Goal: Transaction & Acquisition: Purchase product/service

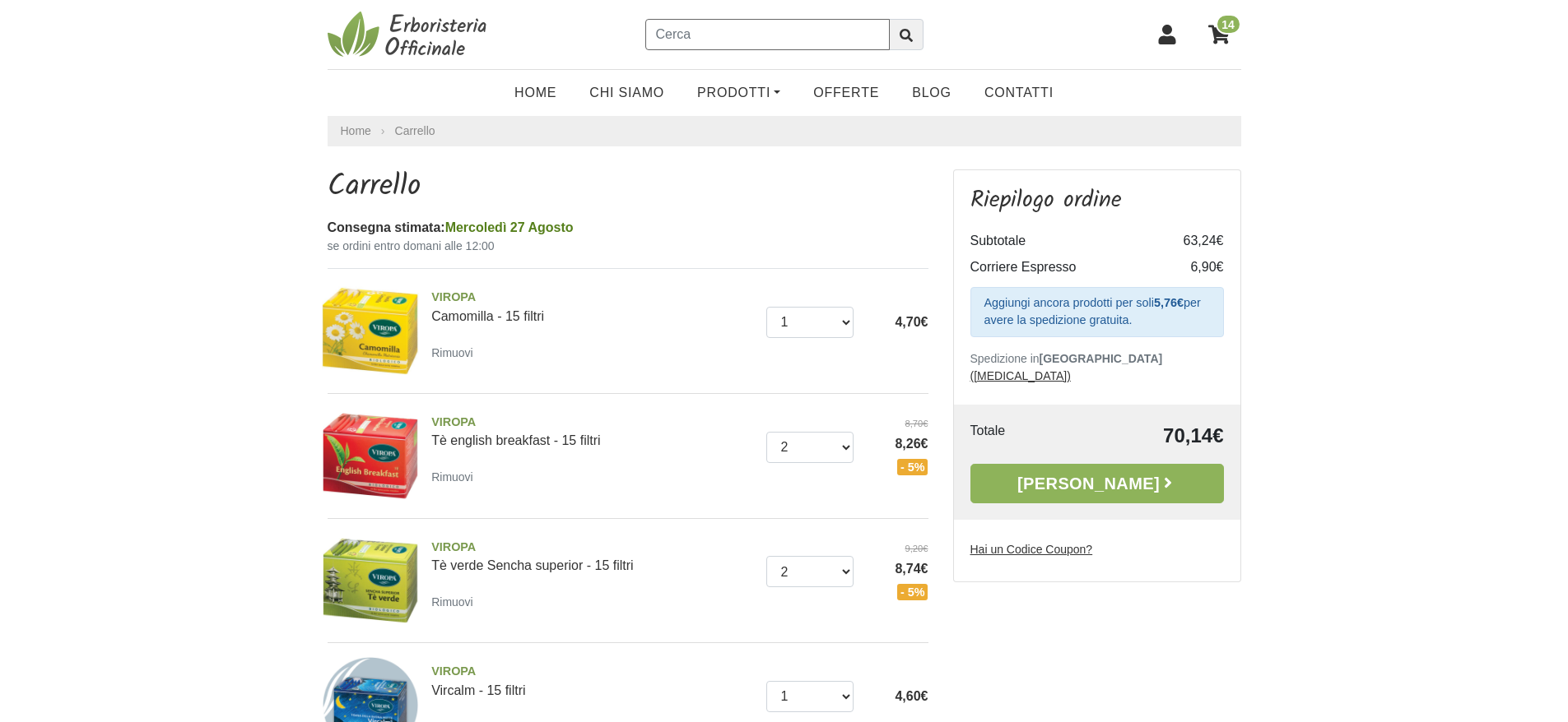
click at [713, 43] on input "text" at bounding box center [767, 34] width 244 height 31
type input "chia"
click at [889, 19] on button "submit" at bounding box center [906, 34] width 35 height 31
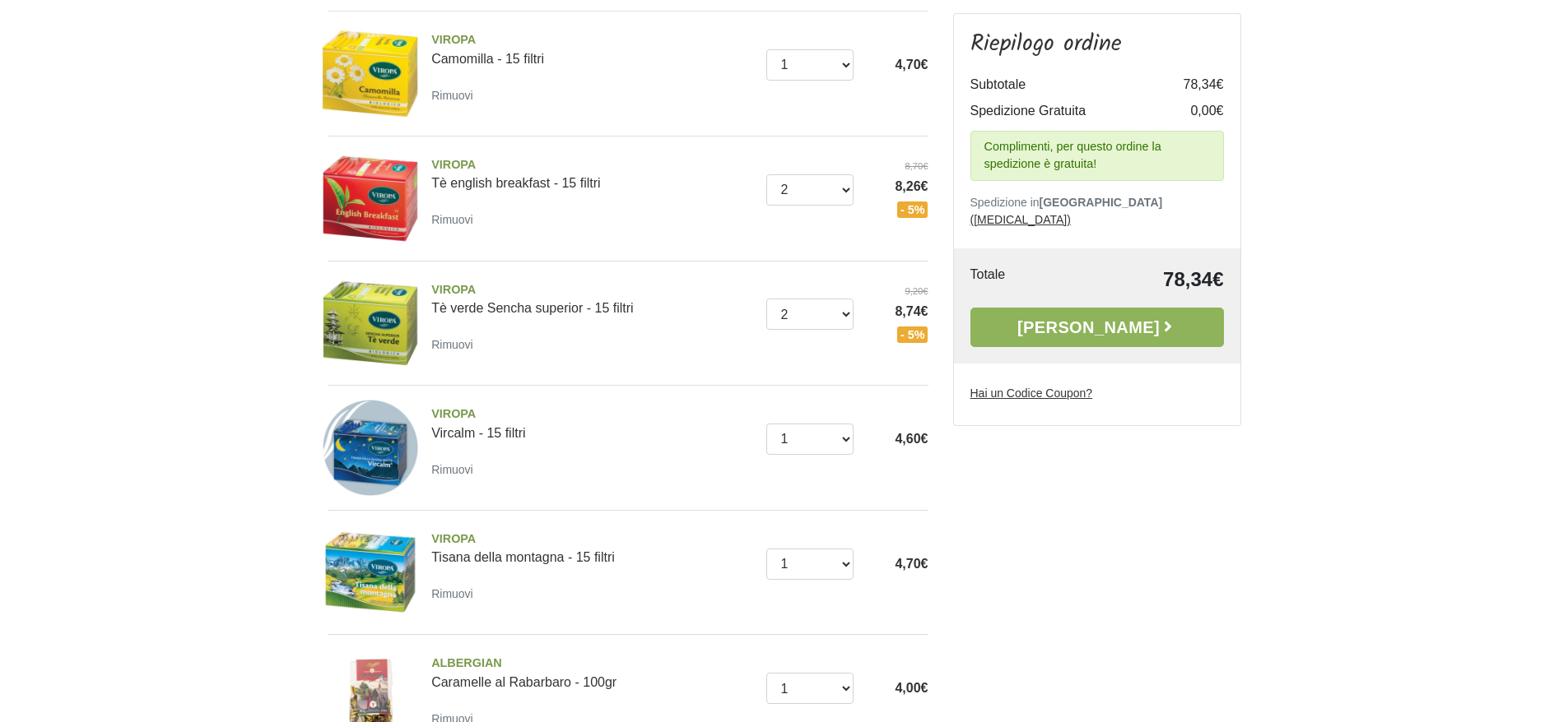
scroll to position [115, 0]
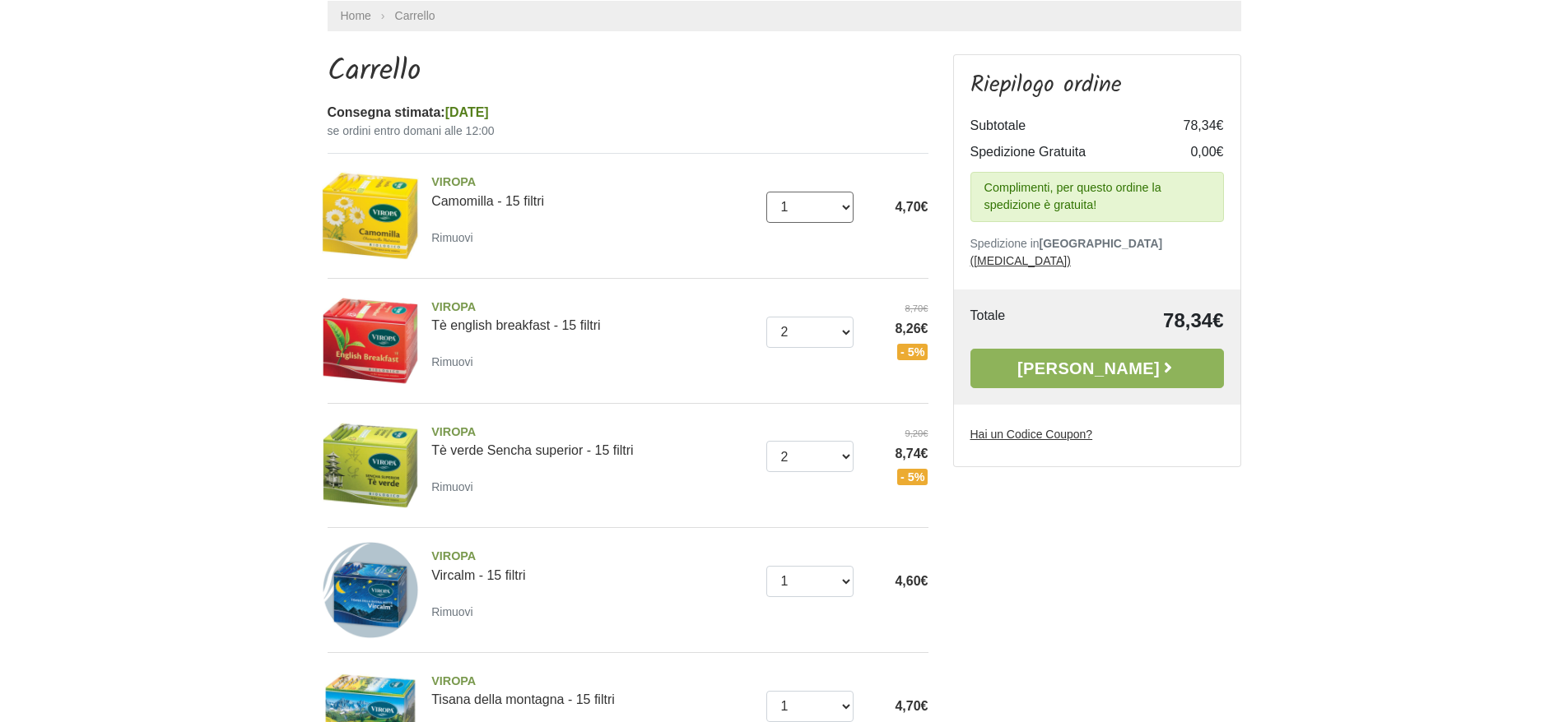
click at [804, 209] on select "0 ([GEOGRAPHIC_DATA]) 1 2 3 4 5 6 7 8" at bounding box center [809, 207] width 87 height 31
select select "2"
click at [766, 192] on select "0 (Rimuovi) 1 2 3 4 5 6 7 8" at bounding box center [809, 207] width 87 height 31
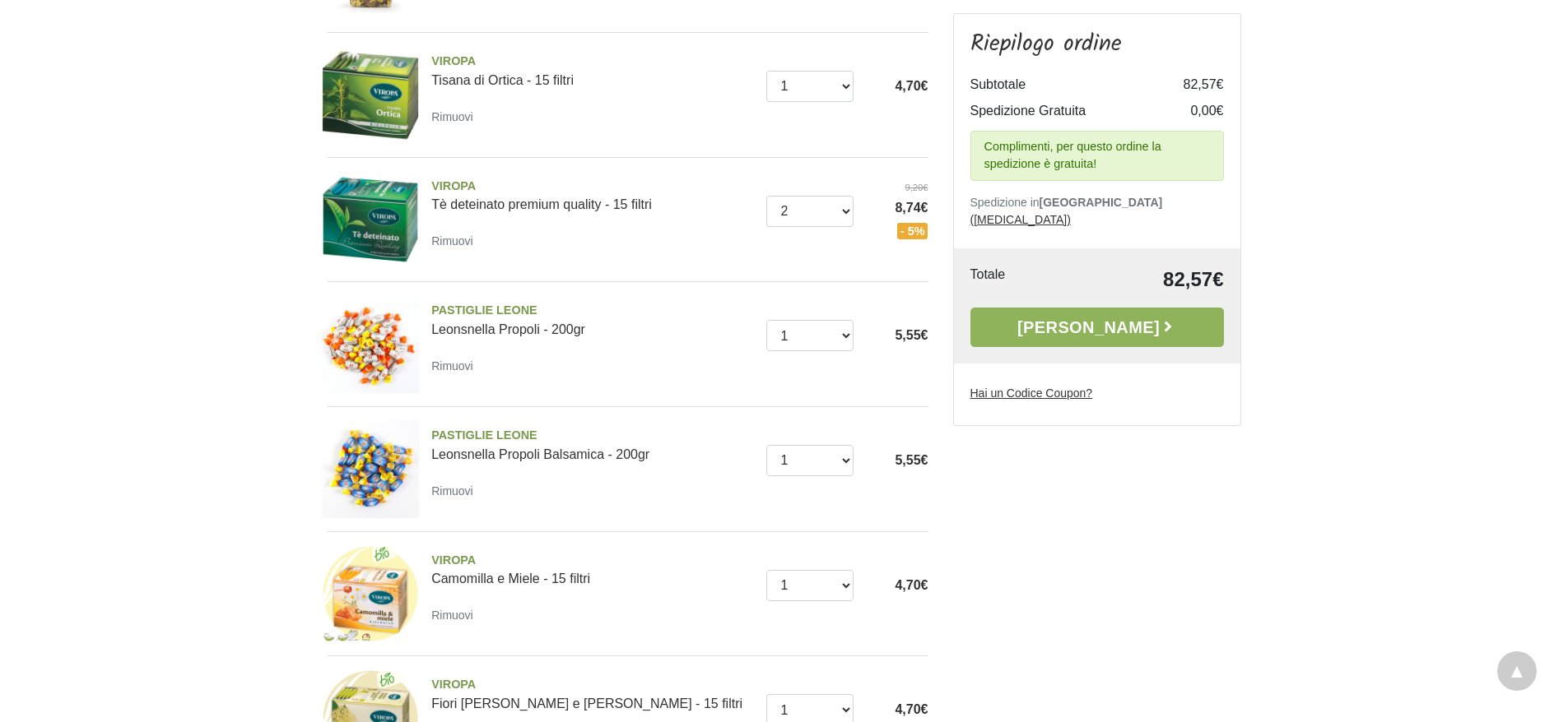
scroll to position [1267, 0]
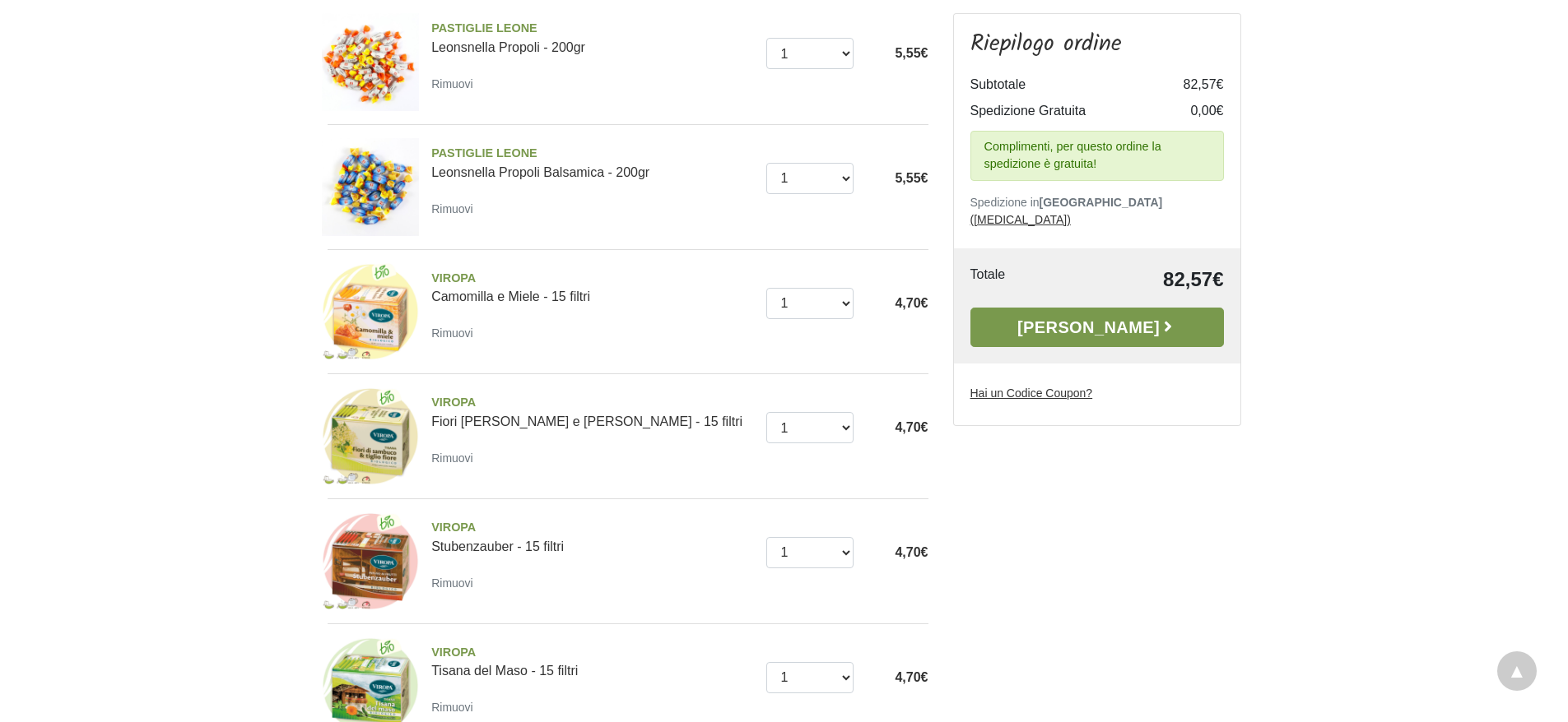
click at [1124, 307] on link "Alla Cassa" at bounding box center [1097, 327] width 253 height 40
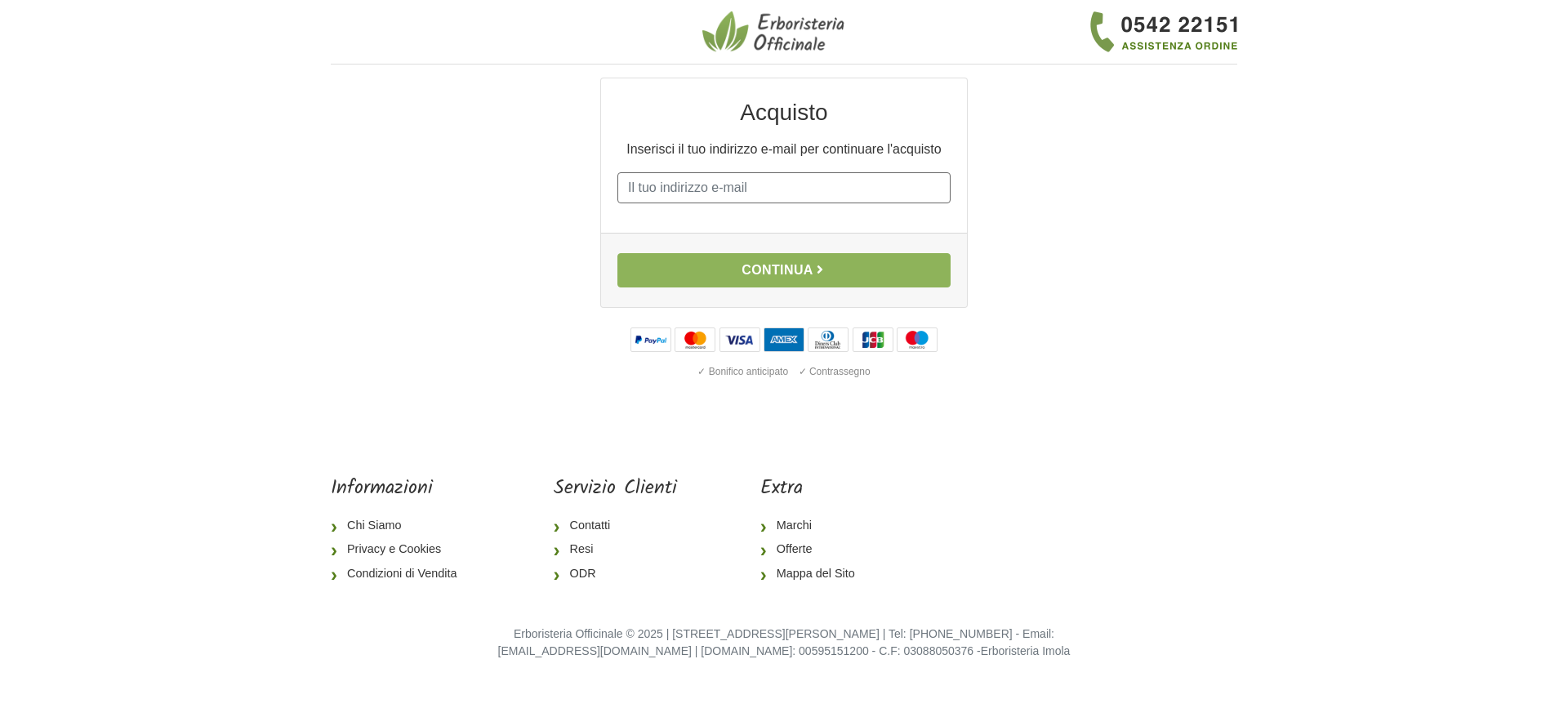
click at [698, 198] on input "E-mail" at bounding box center [784, 188] width 334 height 31
type input "antoniobacchini@gmail.com"
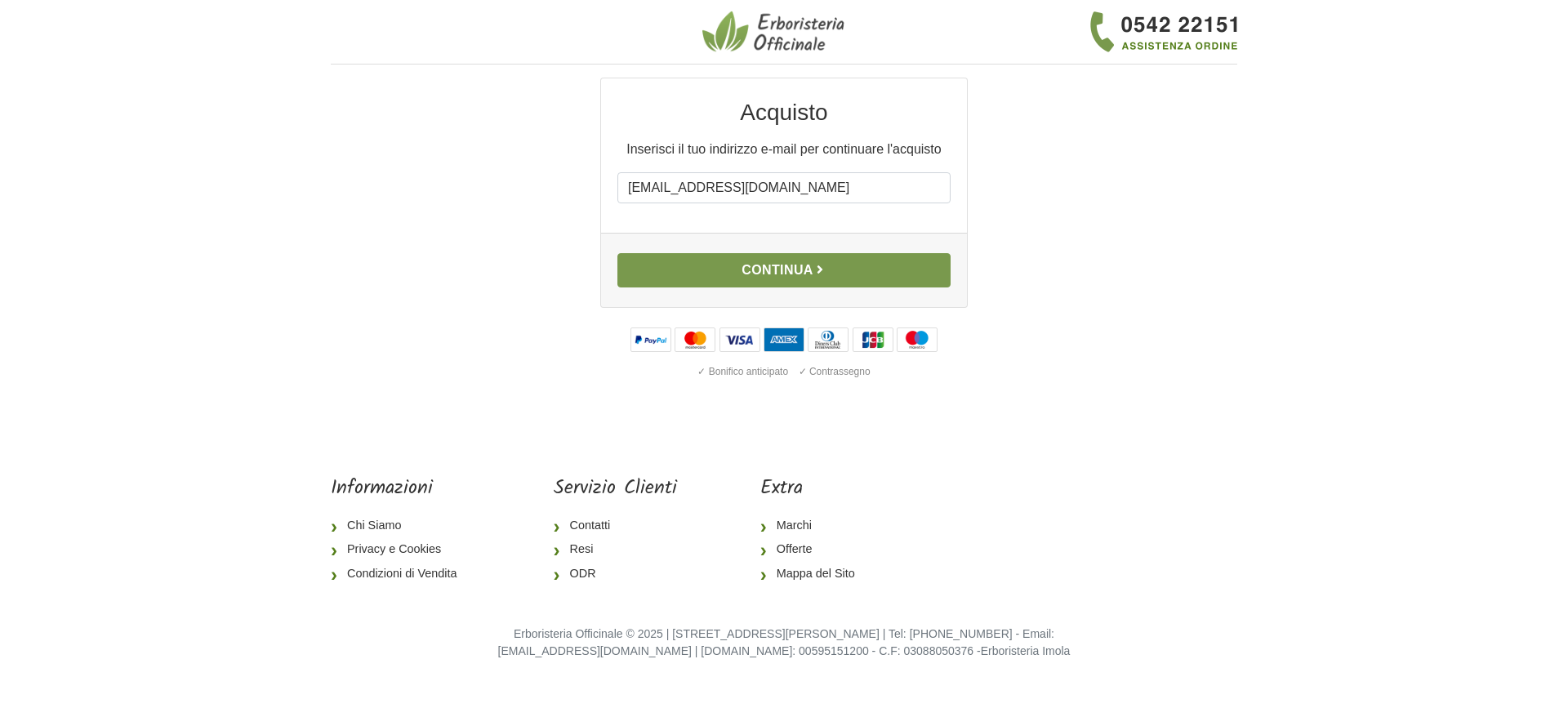
click at [761, 262] on button "Continua" at bounding box center [784, 270] width 334 height 34
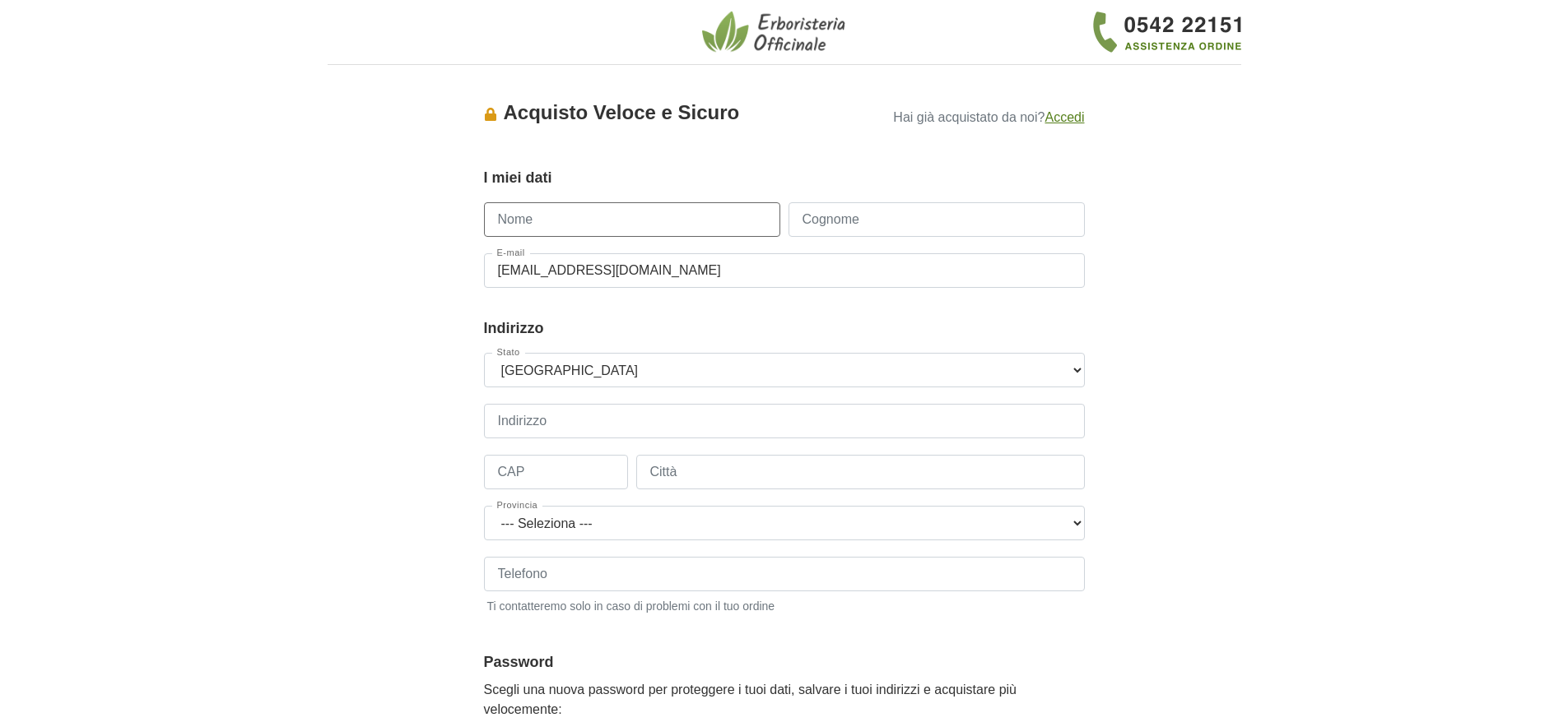
click at [704, 232] on input "Nome" at bounding box center [632, 220] width 297 height 35
type input "Antonio"
type input "Bacchini"
type input "3334962939"
click at [646, 371] on select "--- Seleziona --- Austria Belgium Bulgaria Croatia Czech Republic Denmark Eston…" at bounding box center [784, 370] width 601 height 35
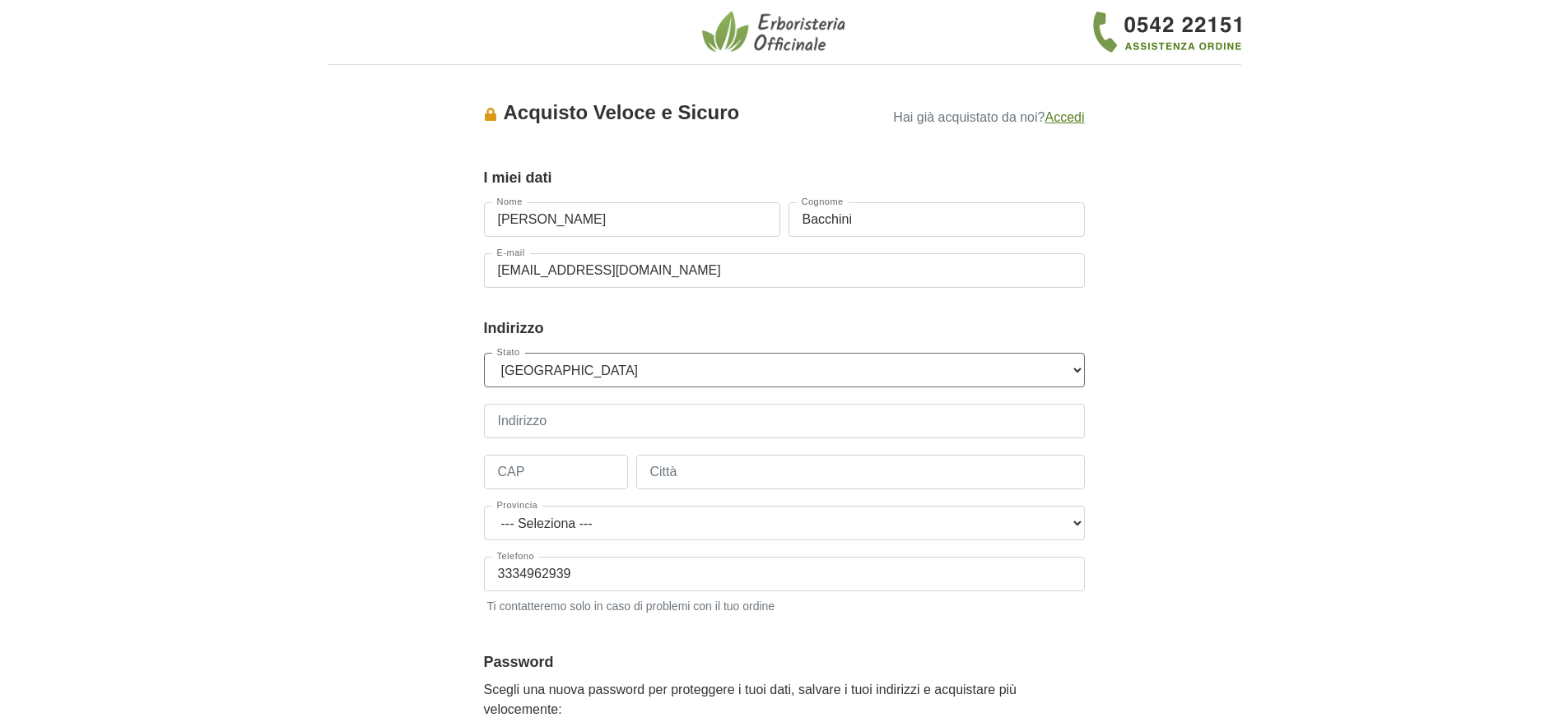
click at [646, 374] on select "--- Seleziona --- Austria Belgium Bulgaria Croatia Czech Republic Denmark Eston…" at bounding box center [784, 370] width 601 height 35
click at [622, 404] on input "Indirizzo" at bounding box center [784, 421] width 601 height 35
type input "via piratello n.58/2"
type input "48022"
type input "Lugo"
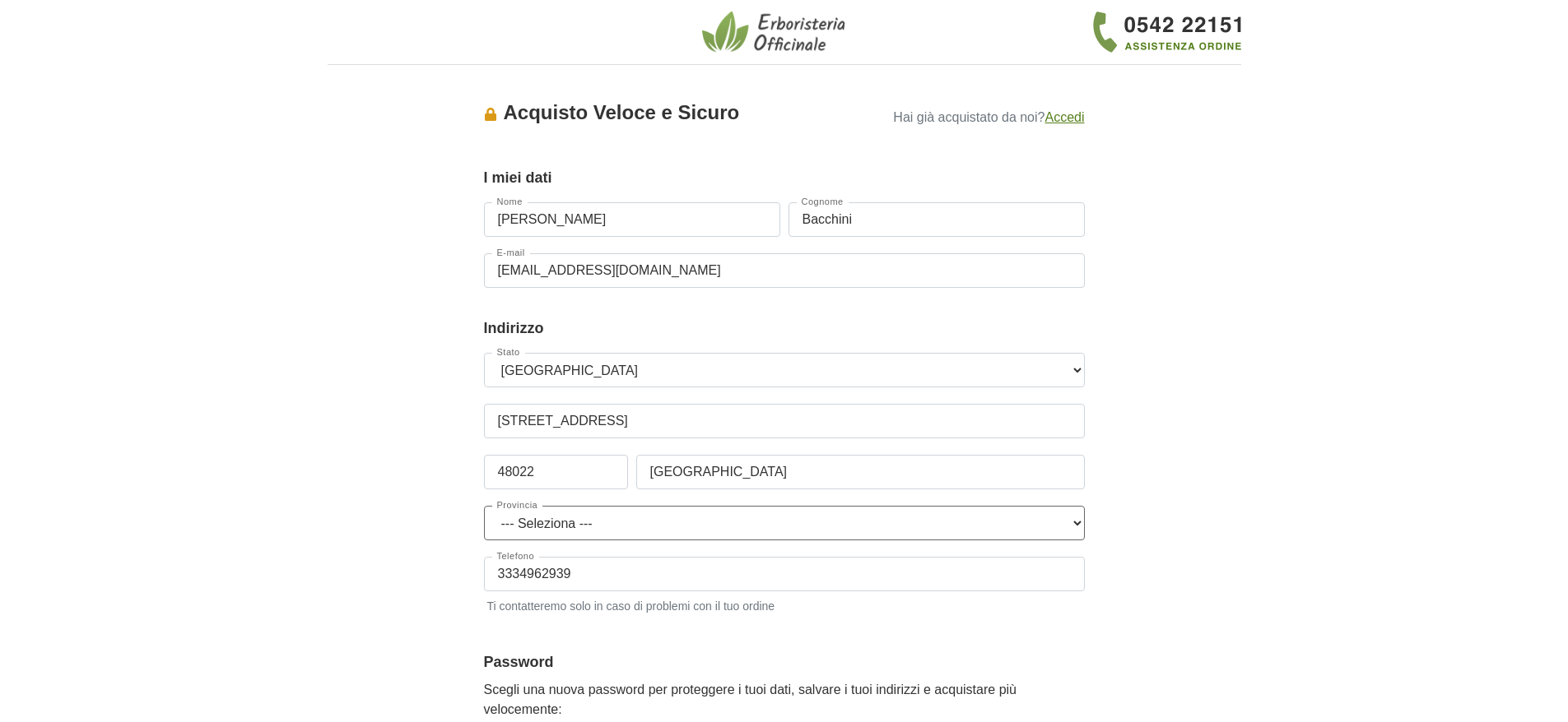
select select "3919"
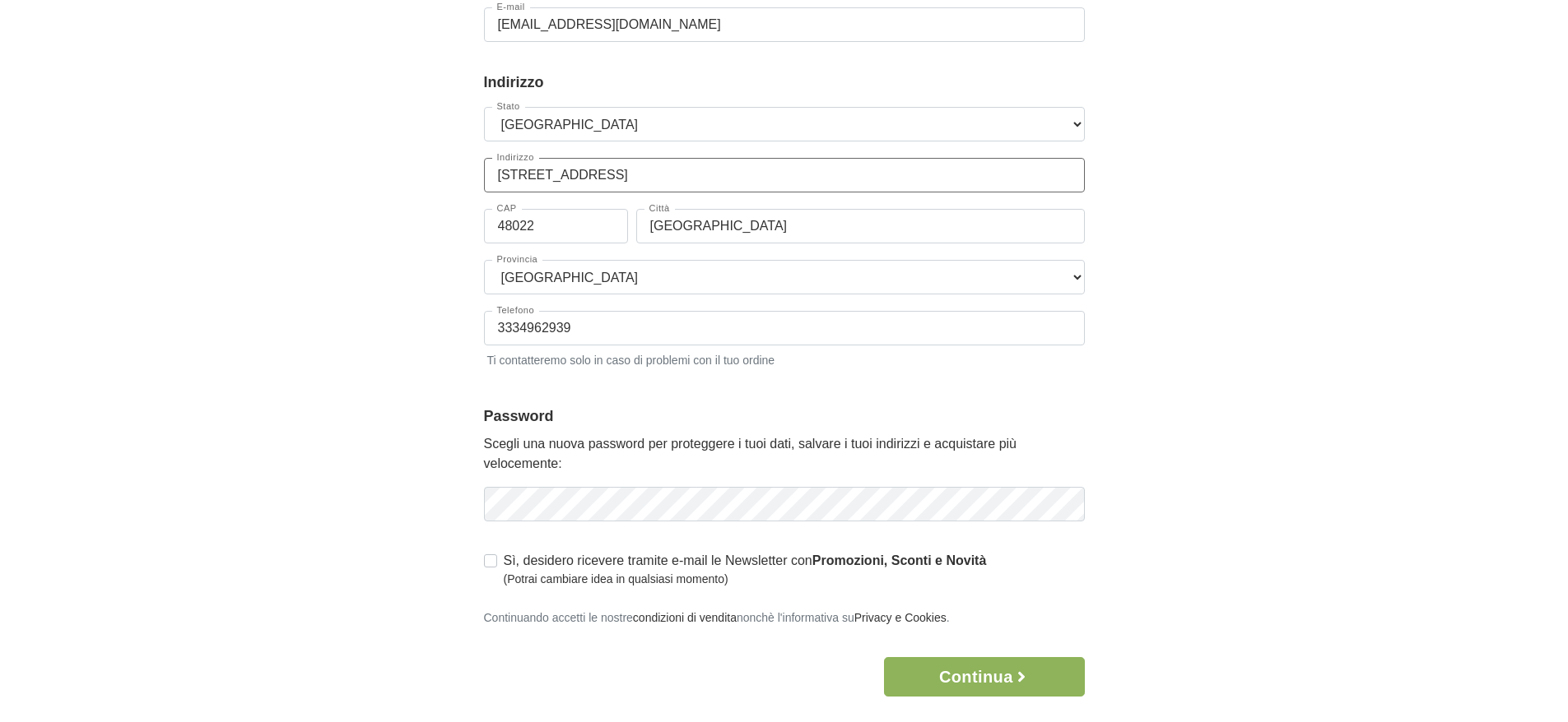
scroll to position [247, 0]
click at [929, 671] on button "Continua" at bounding box center [983, 676] width 200 height 40
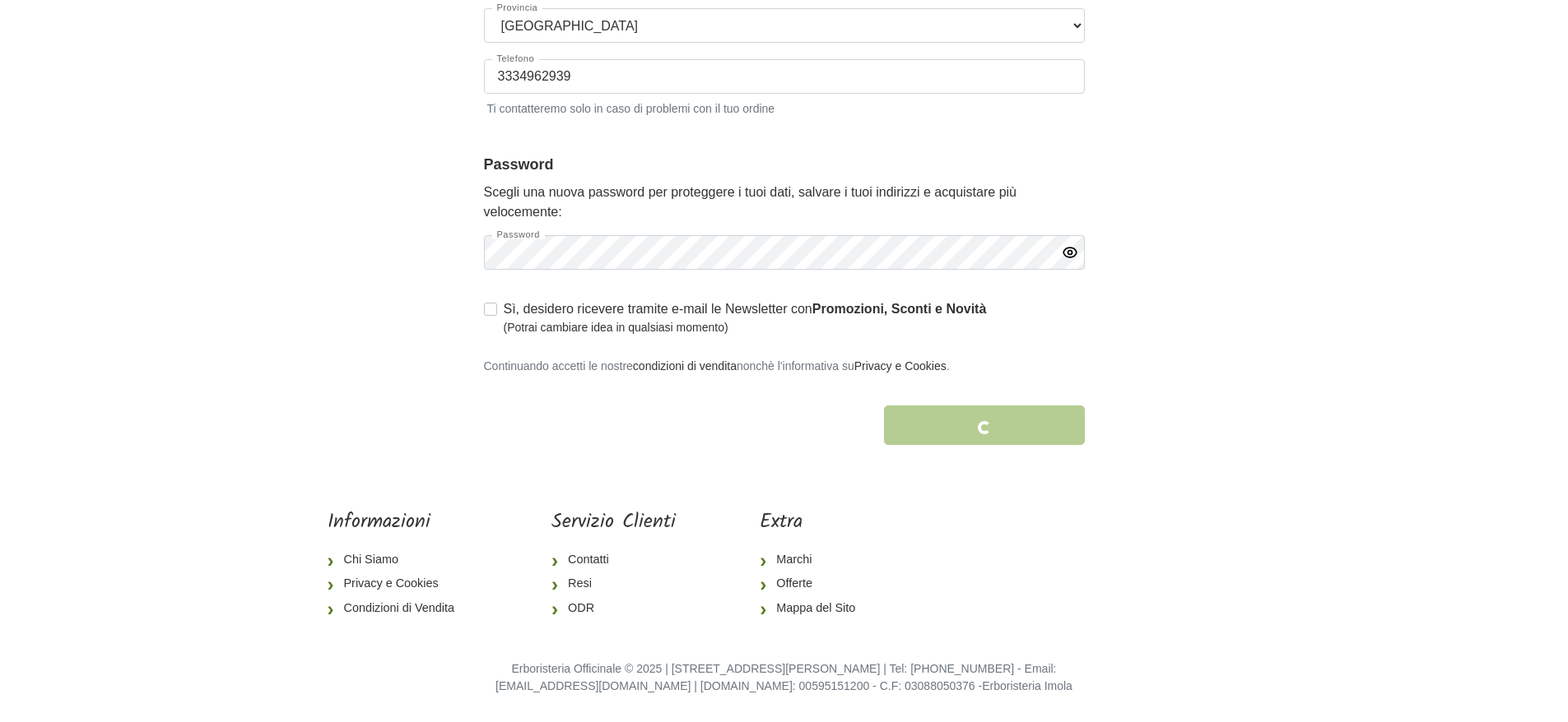
scroll to position [0, 0]
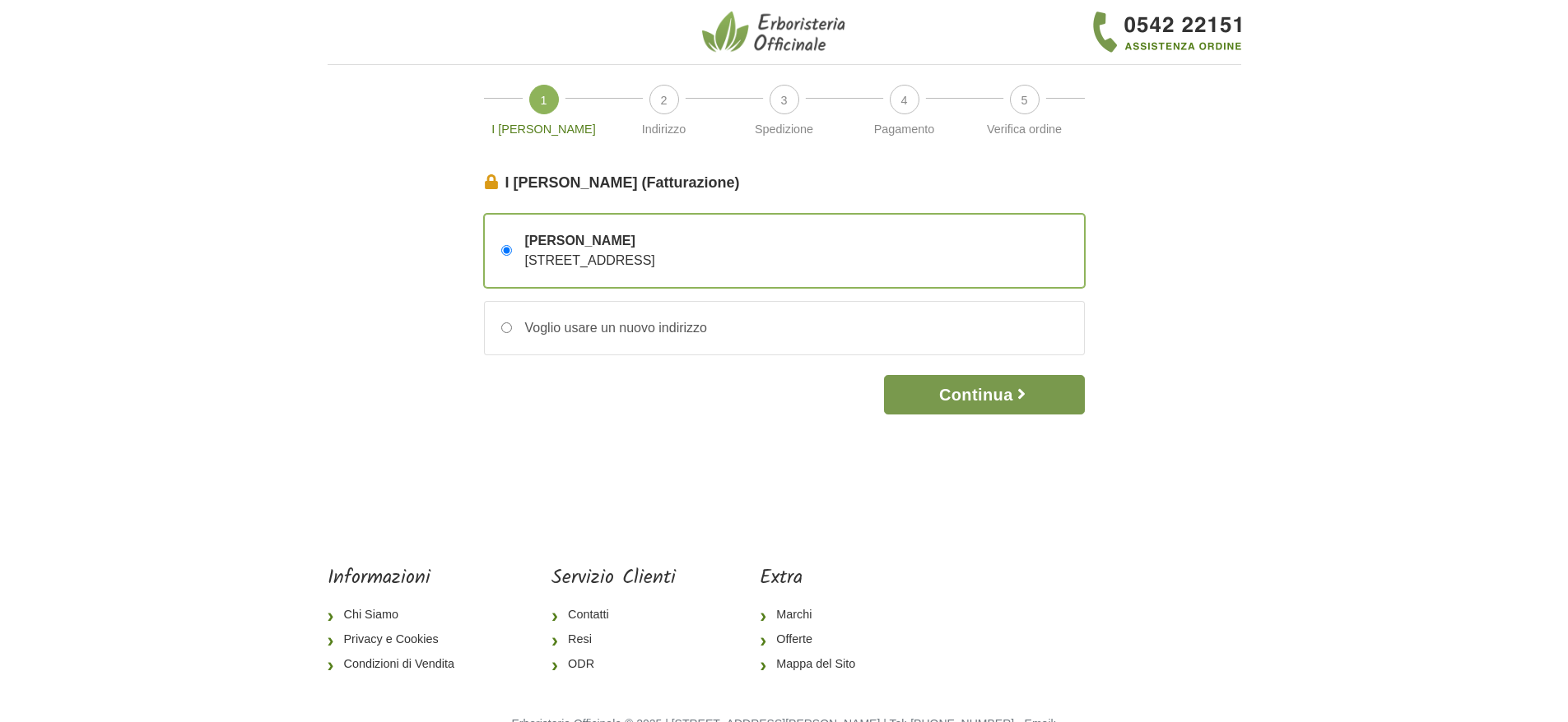
click at [989, 410] on button "Continua" at bounding box center [983, 394] width 200 height 40
click at [916, 394] on button "Continua" at bounding box center [983, 394] width 200 height 40
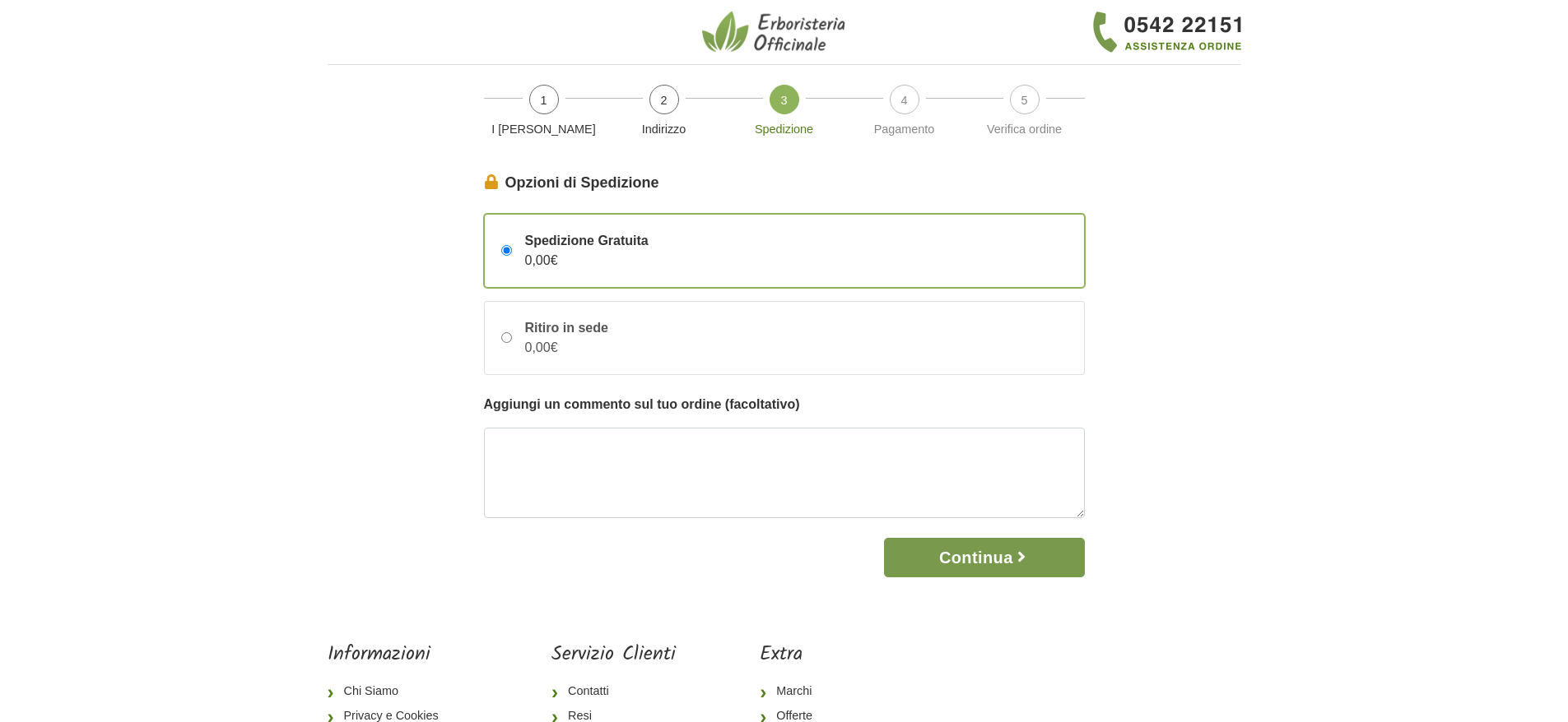
click at [954, 566] on button "Continua" at bounding box center [983, 557] width 200 height 40
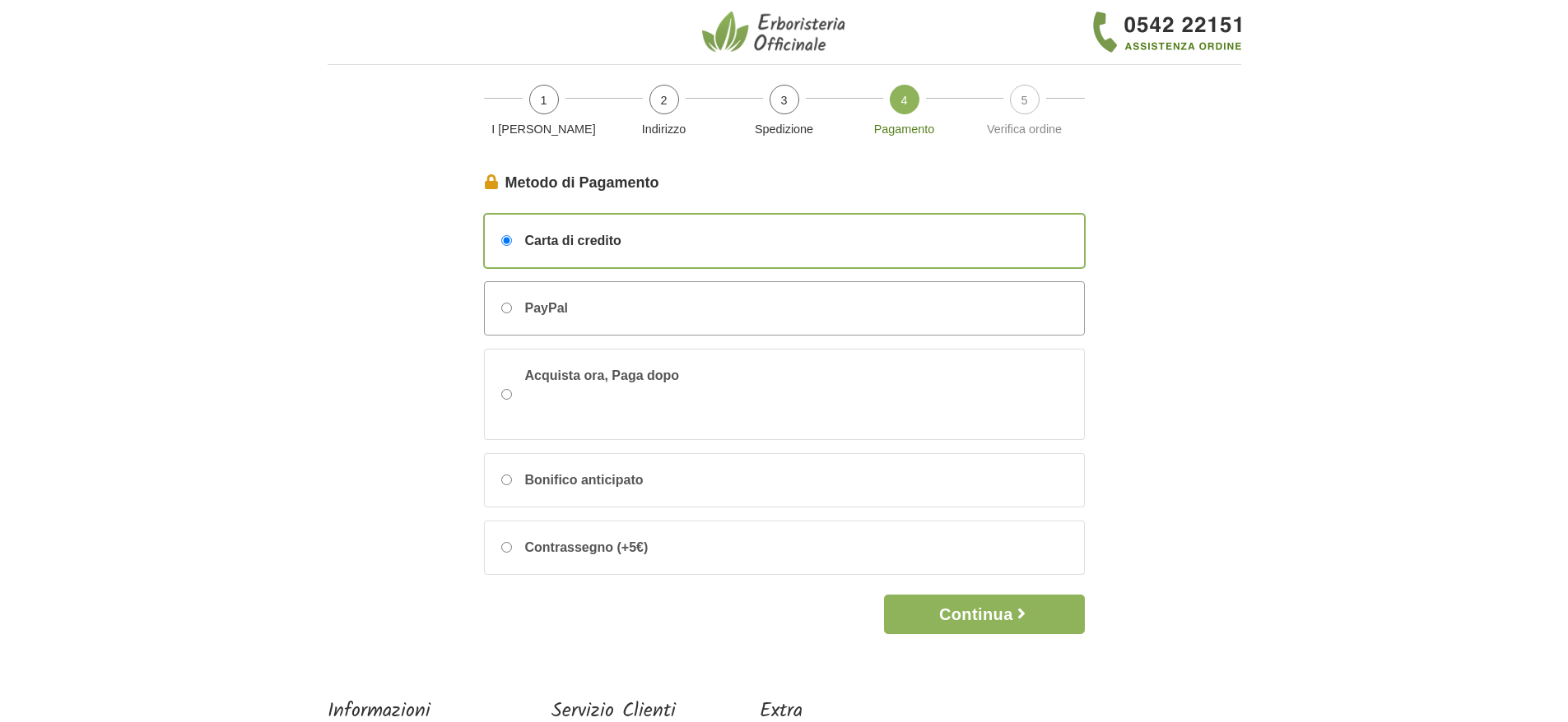
click at [523, 314] on div "PayPal" at bounding box center [540, 308] width 56 height 19
click at [512, 313] on input "PayPal" at bounding box center [506, 308] width 11 height 11
radio input "true"
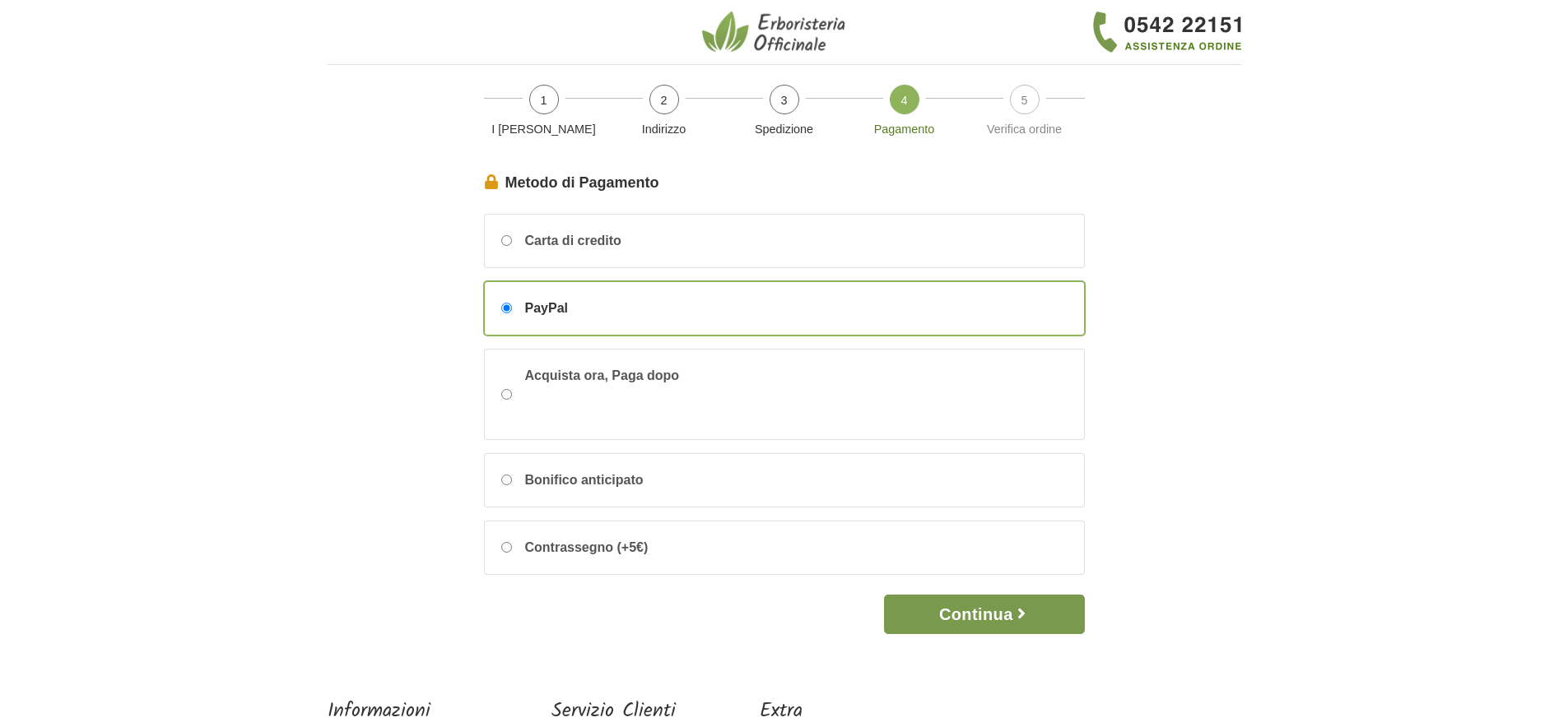
click at [989, 615] on button "Continua" at bounding box center [983, 614] width 200 height 40
